Goal: Use online tool/utility

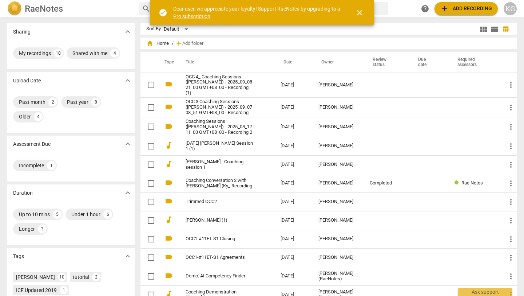
click at [361, 12] on span "close" at bounding box center [359, 12] width 9 height 9
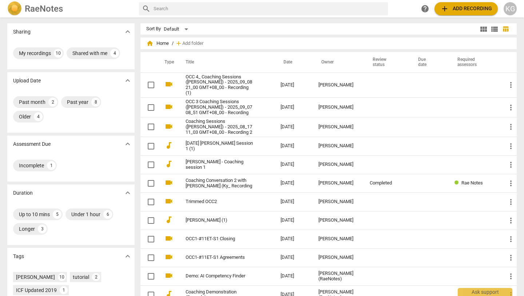
click at [460, 8] on span "add Add recording" at bounding box center [466, 8] width 52 height 9
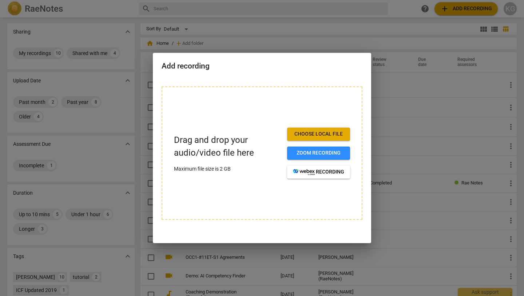
click at [320, 135] on span "Choose local file" at bounding box center [318, 133] width 51 height 7
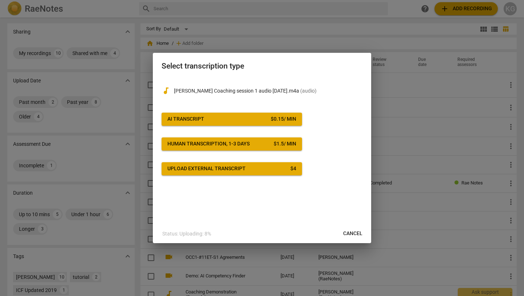
click at [244, 120] on span "AI Transcript $ 0.15 / min" at bounding box center [231, 118] width 129 height 7
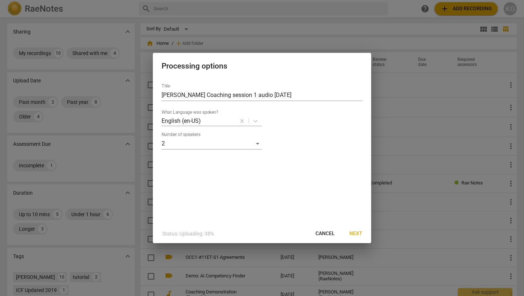
click at [358, 231] on span "Next" at bounding box center [355, 233] width 13 height 7
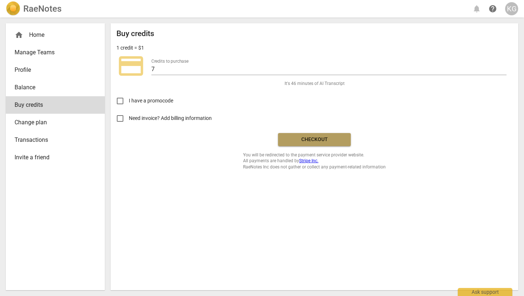
click at [319, 137] on span "Checkout" at bounding box center [314, 139] width 61 height 7
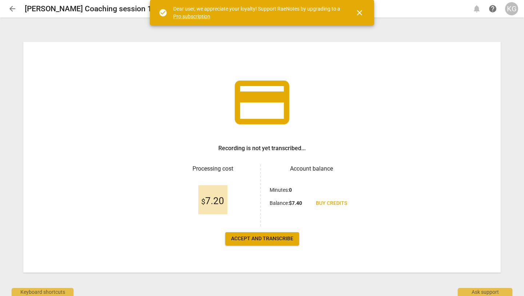
click at [262, 241] on span "Accept and transcribe" at bounding box center [262, 238] width 62 height 7
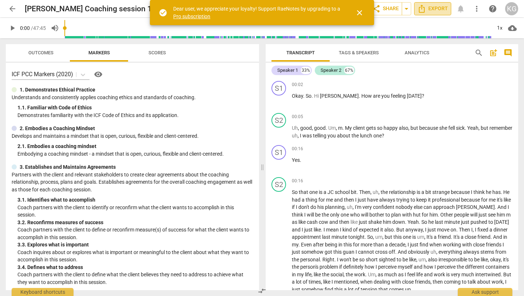
click at [437, 9] on span "Export" at bounding box center [432, 8] width 31 height 9
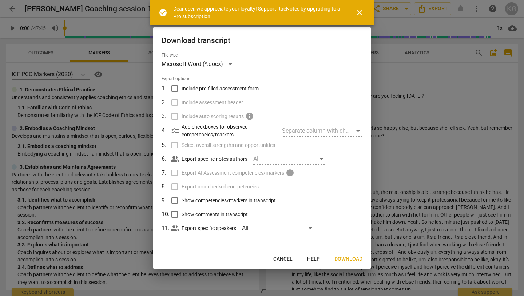
click at [350, 258] on span "Download" at bounding box center [348, 258] width 28 height 7
